Goal: Navigation & Orientation: Find specific page/section

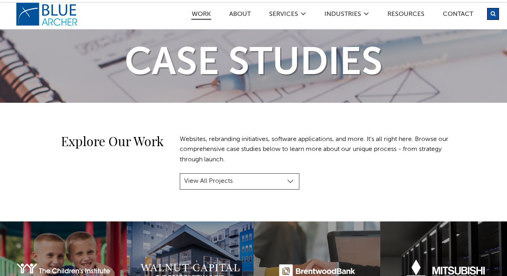
scroll to position [80, 0]
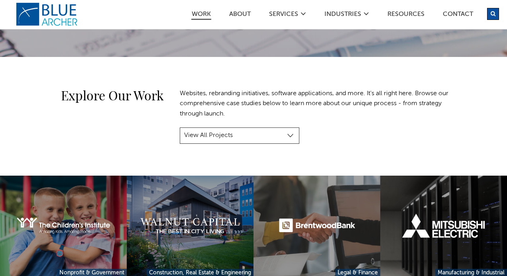
click at [278, 139] on select "View All Projects Manufacturing & Industrial Construction, Real Estate & Engine…" at bounding box center [240, 136] width 120 height 17
select select "project-category-manufacturing-industrial"
click at [180, 128] on select "View All Projects Manufacturing & Industrial Construction, Real Estate & Engine…" at bounding box center [240, 136] width 120 height 17
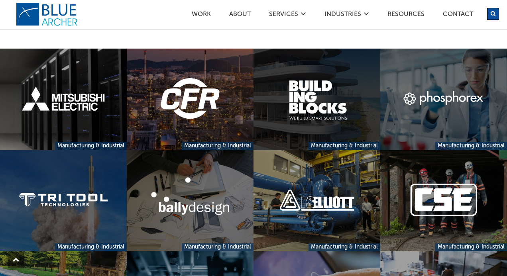
scroll to position [159, 0]
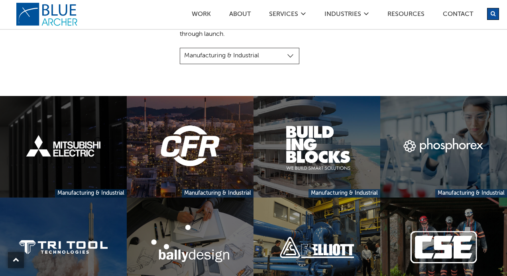
click at [111, 167] on link at bounding box center [63, 146] width 127 height 101
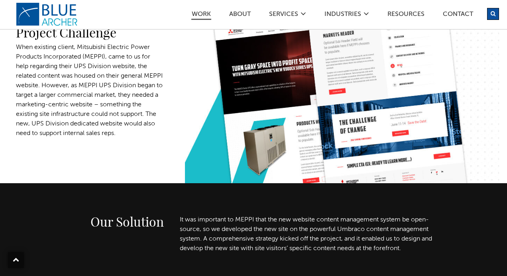
scroll to position [265, 0]
